Goal: Task Accomplishment & Management: Complete application form

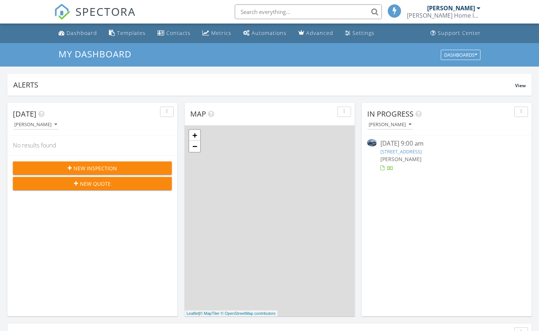
scroll to position [669, 539]
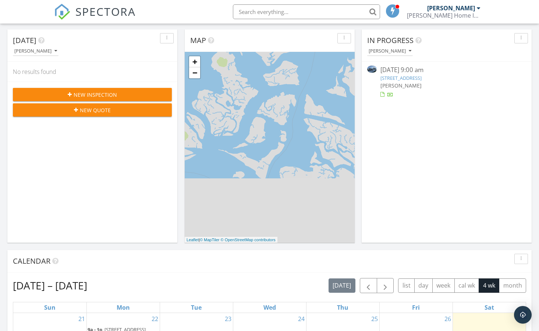
scroll to position [59, 0]
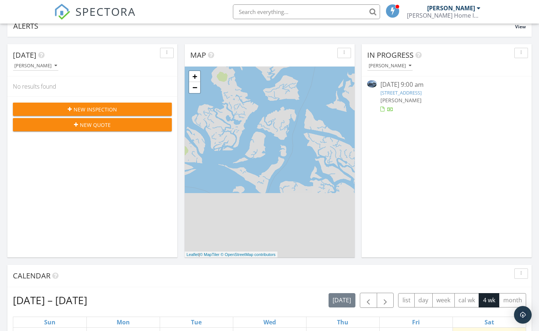
click at [85, 108] on span "New Inspection" at bounding box center [95, 110] width 43 height 8
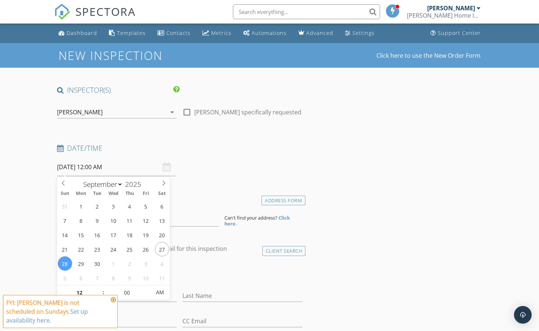
click at [101, 167] on input "[DATE] 12:00 AM" at bounding box center [117, 167] width 120 height 18
select select "9"
type input "[DATE] 12:00 AM"
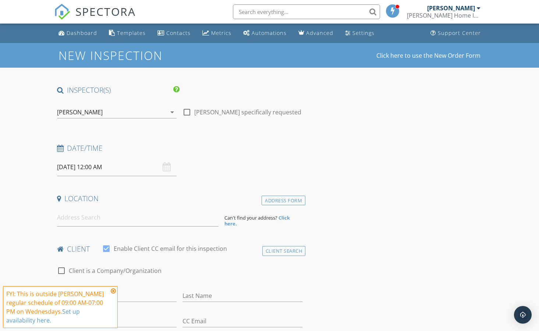
click at [113, 290] on icon at bounding box center [113, 291] width 5 height 6
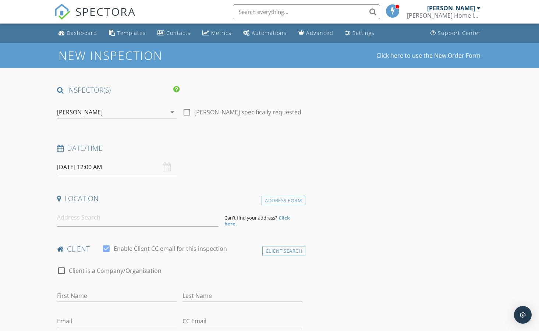
click at [99, 166] on input "[DATE] 12:00 AM" at bounding box center [117, 167] width 120 height 18
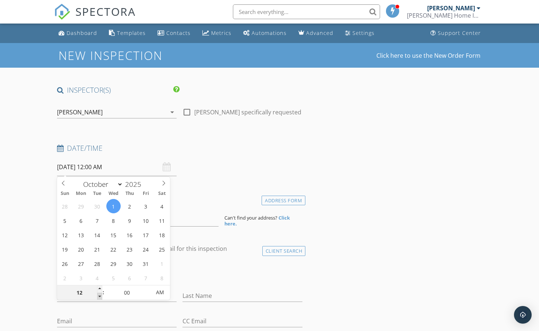
type input "11"
type input "[DATE] 11:00 PM"
click at [99, 295] on span at bounding box center [99, 296] width 5 height 7
type input "10"
type input "[DATE] 10:00 PM"
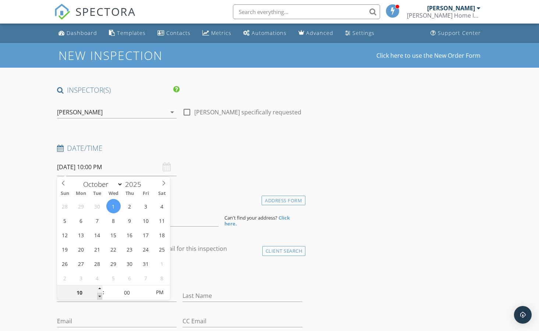
click at [99, 295] on span at bounding box center [99, 296] width 5 height 7
type input "09"
click at [99, 295] on span at bounding box center [99, 296] width 5 height 7
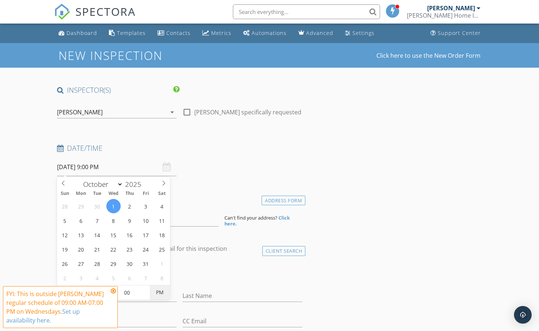
type input "[DATE] 9:00 AM"
click at [161, 289] on span "PM" at bounding box center [160, 292] width 20 height 15
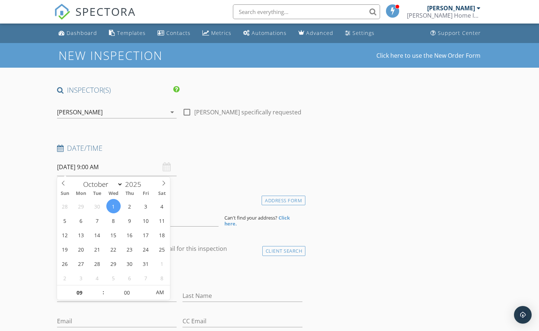
click at [293, 144] on h4 "Date/Time" at bounding box center [180, 148] width 246 height 10
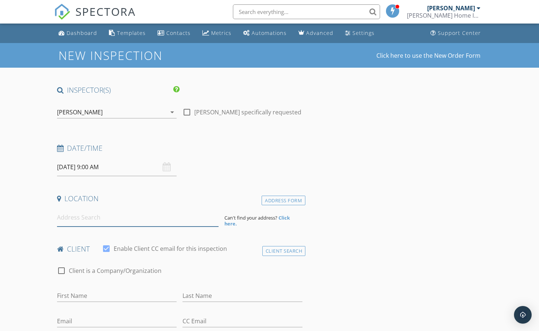
click at [61, 219] on input at bounding box center [138, 217] width 162 height 18
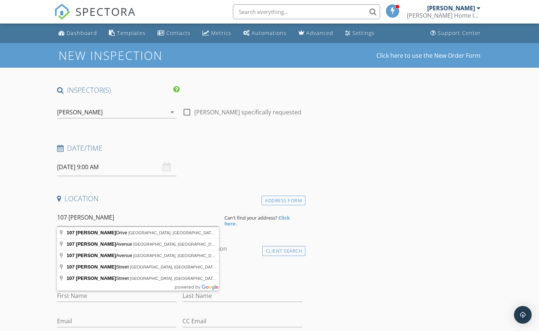
type input "[STREET_ADDRESS][PERSON_NAME]"
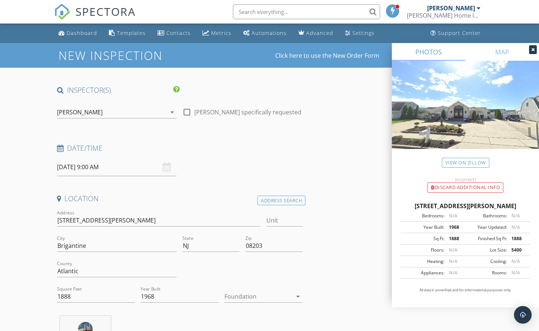
click at [533, 50] on icon at bounding box center [532, 49] width 3 height 4
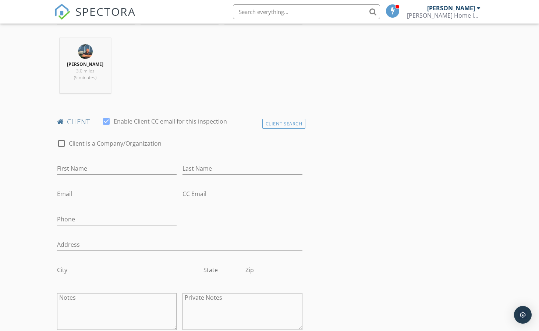
scroll to position [279, 0]
click at [63, 167] on input "First Name" at bounding box center [117, 167] width 120 height 12
type input "Dara"
click at [188, 164] on input "Last Name" at bounding box center [242, 167] width 120 height 12
type input "[PERSON_NAME]"
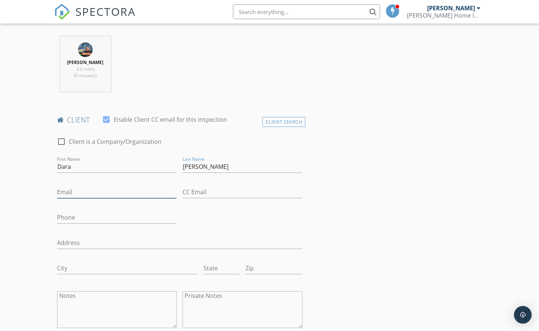
click at [63, 193] on input "Email" at bounding box center [117, 192] width 120 height 12
type input "[EMAIL_ADDRESS][DOMAIN_NAME]"
click at [66, 219] on input "Phone" at bounding box center [117, 217] width 120 height 12
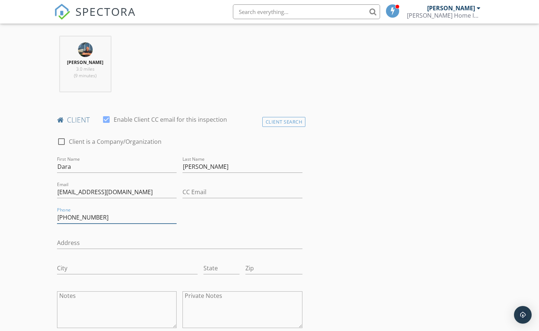
type input "[PHONE_NUMBER]"
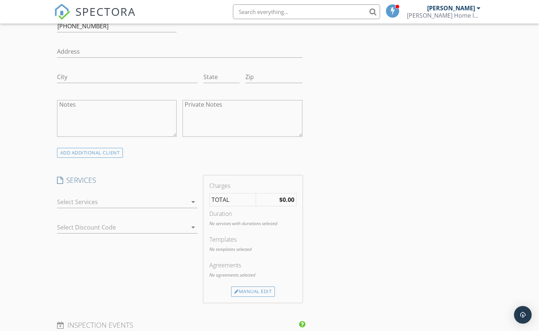
scroll to position [485, 0]
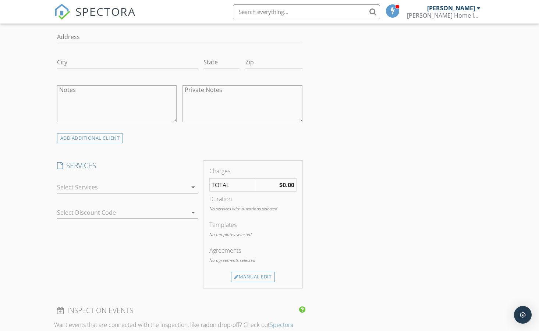
click at [192, 185] on icon "arrow_drop_down" at bounding box center [193, 187] width 9 height 9
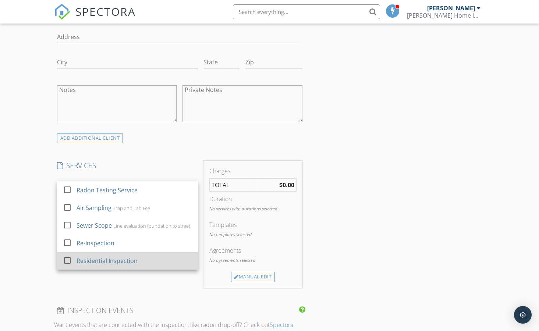
click at [113, 261] on div "Residential Inspection" at bounding box center [106, 260] width 61 height 9
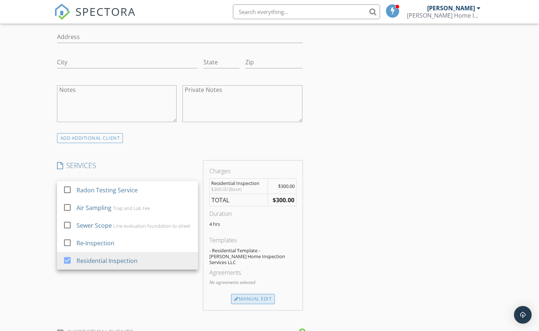
click at [254, 294] on div "Manual Edit" at bounding box center [253, 299] width 44 height 10
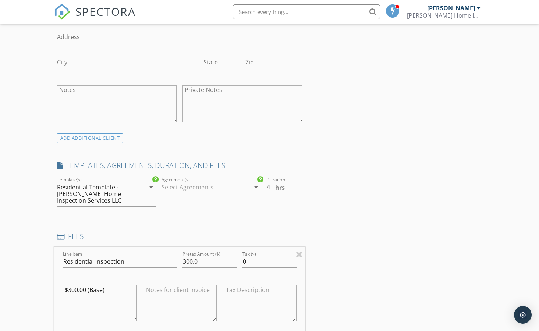
click at [255, 185] on icon "arrow_drop_down" at bounding box center [255, 187] width 9 height 9
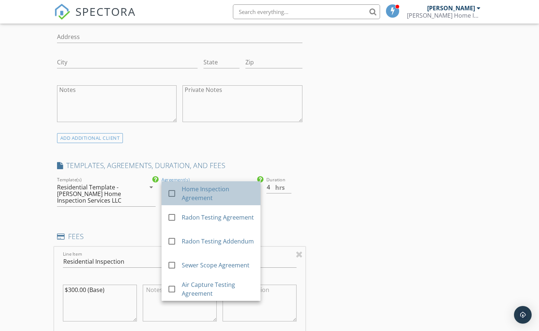
click at [203, 192] on div "Home Inspection Agreement" at bounding box center [218, 194] width 73 height 18
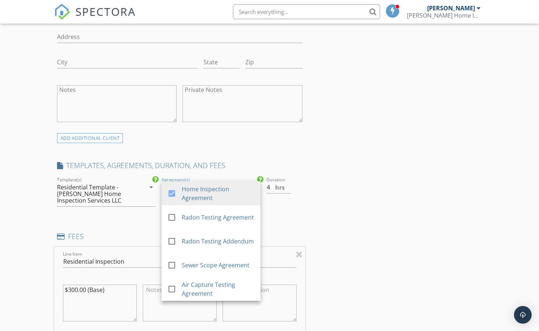
click at [296, 199] on div at bounding box center [284, 198] width 36 height 4
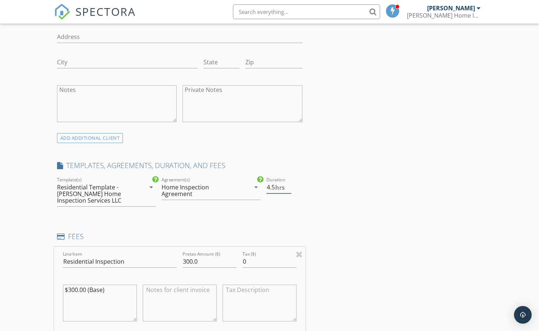
click at [289, 185] on input "4.5" at bounding box center [278, 187] width 25 height 12
type input "5"
click at [289, 185] on input "5" at bounding box center [278, 187] width 25 height 12
click at [343, 234] on div "INSPECTOR(S) check_box [PERSON_NAME] PRIMARY [PERSON_NAME] arrow_drop_down chec…" at bounding box center [269, 271] width 431 height 1342
click at [198, 262] on input "300.0" at bounding box center [209, 261] width 54 height 12
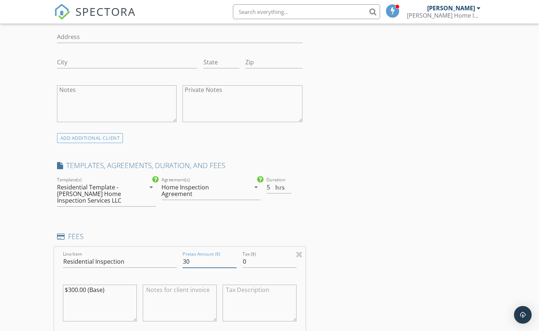
type input "3"
type input "649.68"
click at [85, 291] on textarea "$300.00 (Base)" at bounding box center [100, 303] width 74 height 37
type textarea "$649.68 (Base)"
click at [355, 266] on div "INSPECTOR(S) check_box [PERSON_NAME] PRIMARY [PERSON_NAME] arrow_drop_down chec…" at bounding box center [269, 271] width 431 height 1342
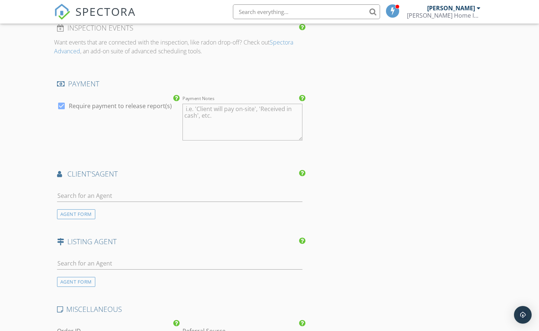
scroll to position [868, 0]
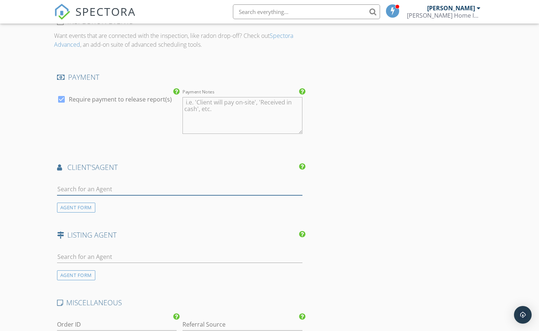
click at [70, 189] on input "text" at bounding box center [180, 189] width 246 height 12
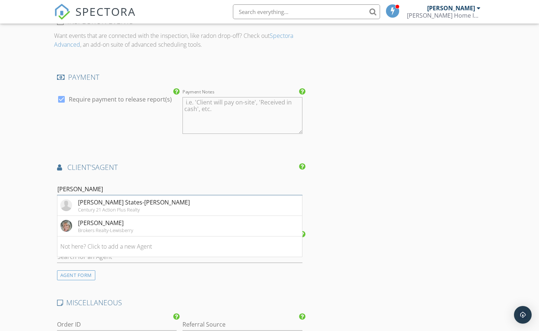
type input "[PERSON_NAME]"
click at [122, 203] on div "[PERSON_NAME] States-[PERSON_NAME]" at bounding box center [134, 202] width 112 height 9
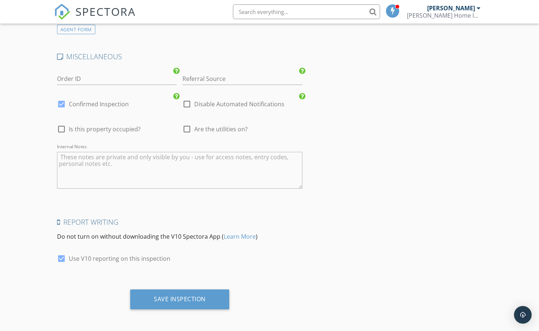
scroll to position [1333, 0]
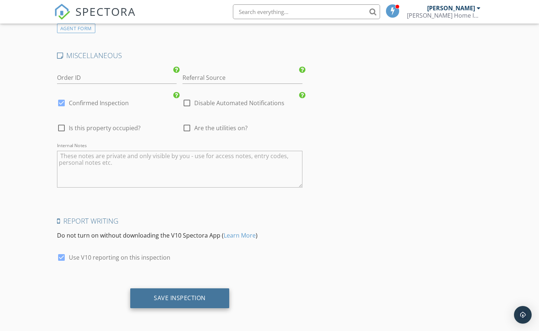
click at [177, 294] on div "Save Inspection" at bounding box center [180, 297] width 52 height 7
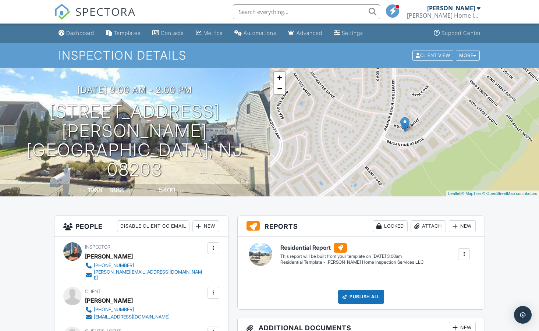
click at [77, 31] on div "Dashboard" at bounding box center [80, 33] width 28 height 6
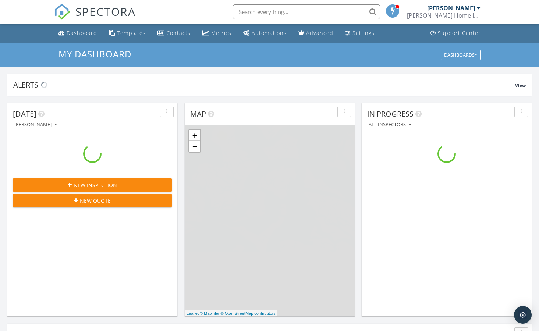
scroll to position [669, 539]
